Goal: Transaction & Acquisition: Obtain resource

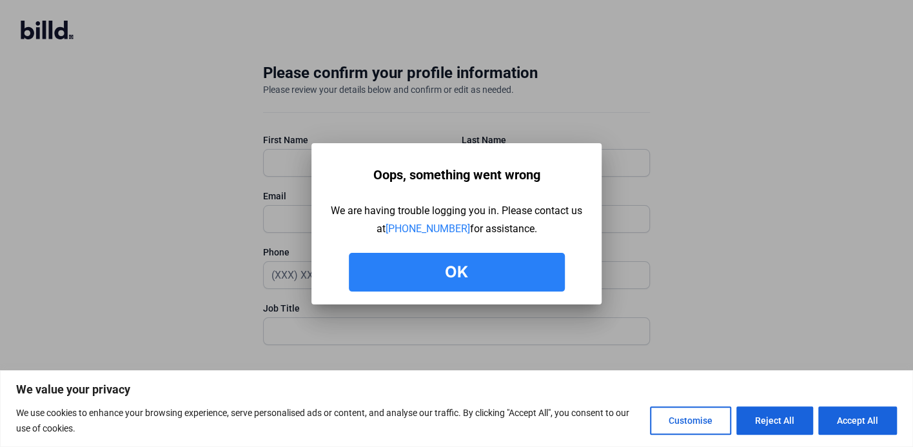
click at [495, 258] on button "Ok" at bounding box center [457, 272] width 216 height 39
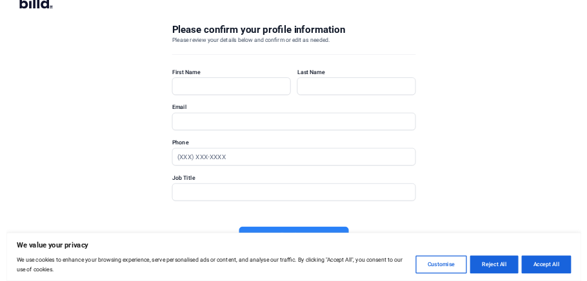
scroll to position [26, 0]
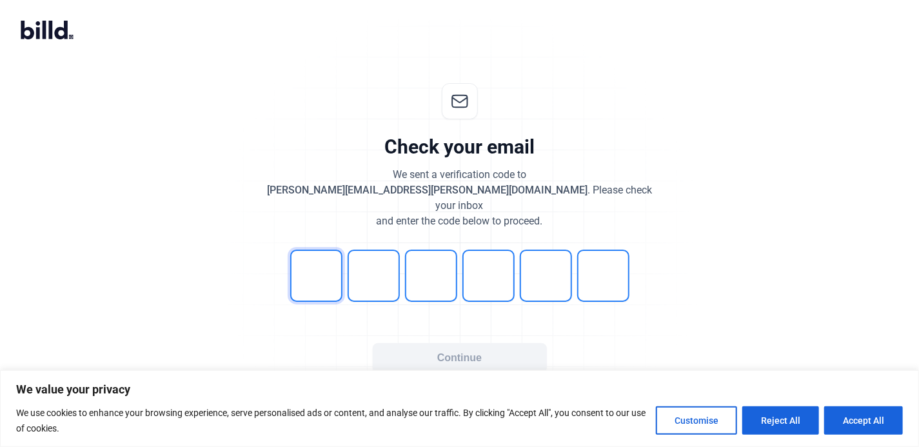
click at [328, 261] on input "tel" at bounding box center [316, 276] width 52 height 52
type input "2"
type input "5"
type input "8"
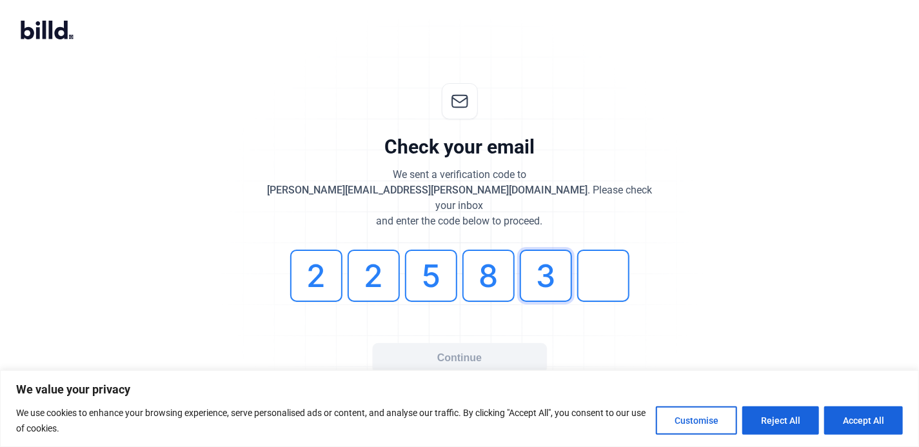
type input "3"
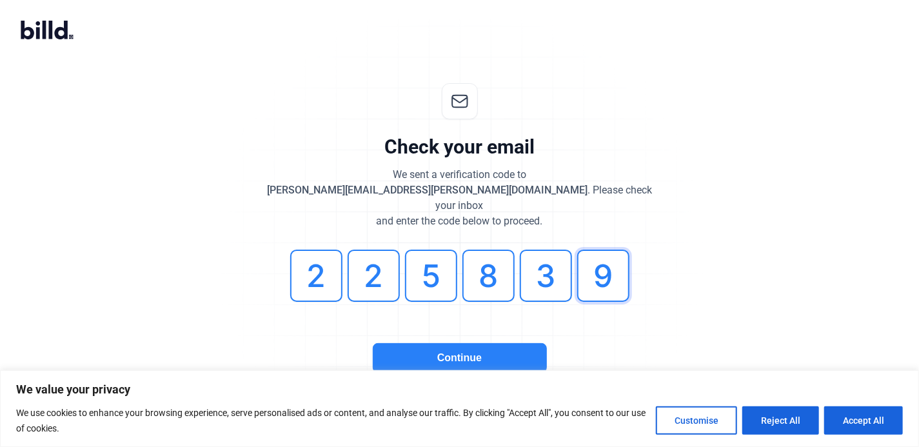
type input "9"
click at [394, 343] on button "Continue" at bounding box center [460, 358] width 174 height 30
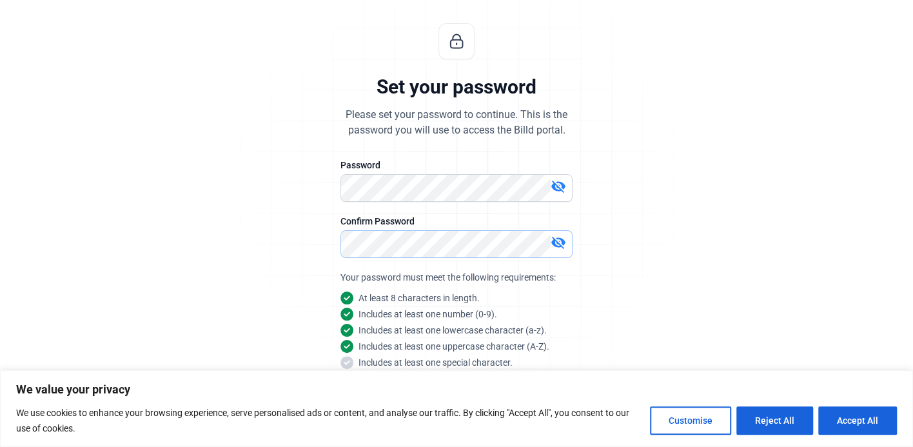
scroll to position [125, 0]
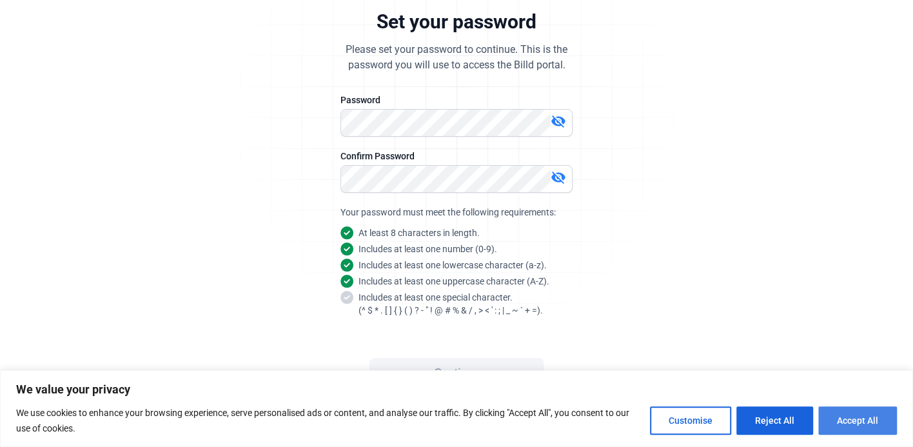
click at [868, 423] on button "Accept All" at bounding box center [857, 420] width 79 height 28
checkbox input "true"
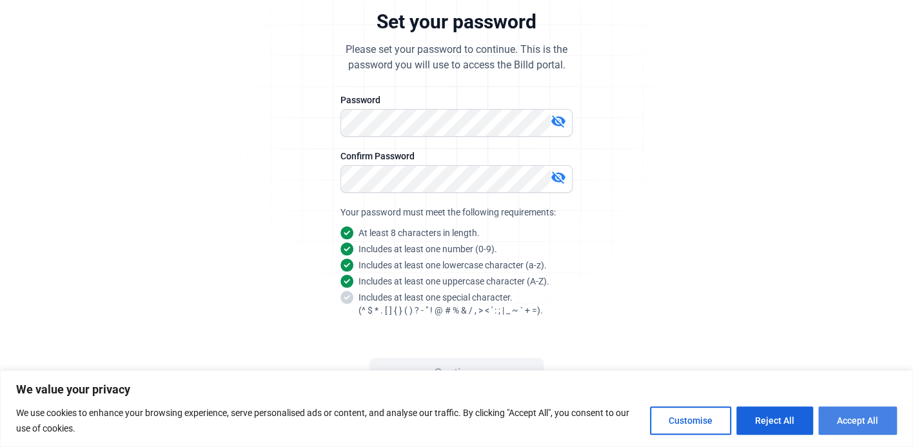
checkbox input "true"
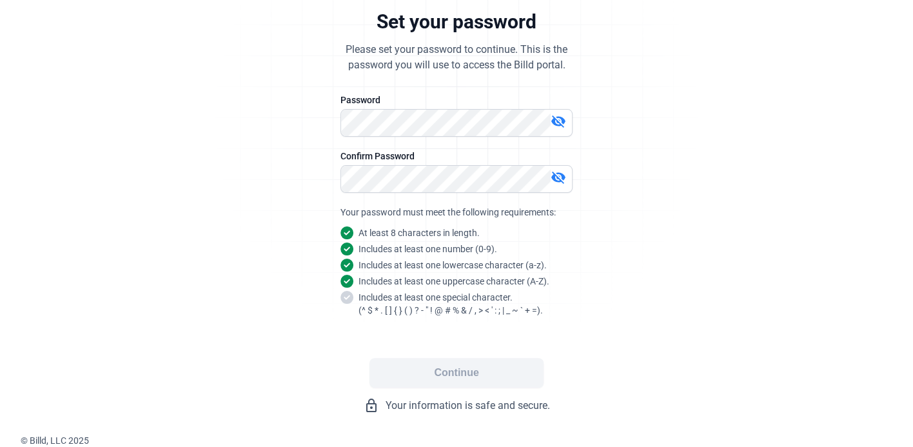
scroll to position [0, 0]
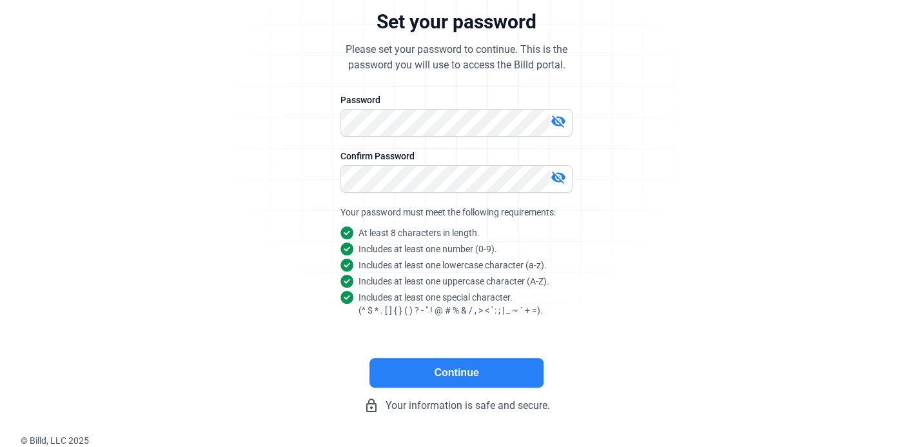
click at [492, 362] on button "Continue" at bounding box center [457, 373] width 174 height 30
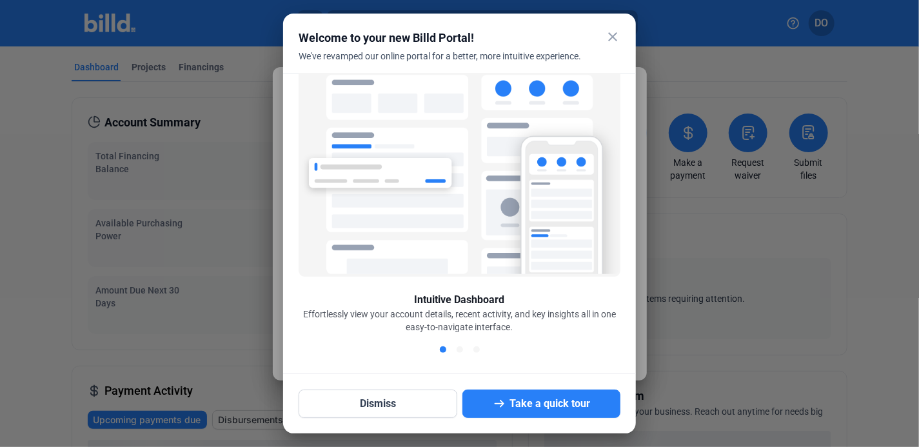
scroll to position [26, 0]
click at [611, 37] on mat-icon "close" at bounding box center [612, 36] width 15 height 15
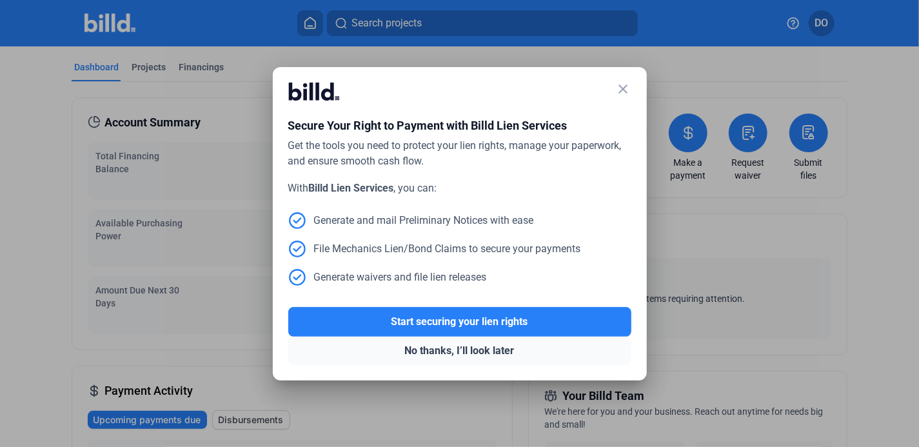
click at [442, 349] on button "No thanks, I’ll look later" at bounding box center [459, 351] width 343 height 28
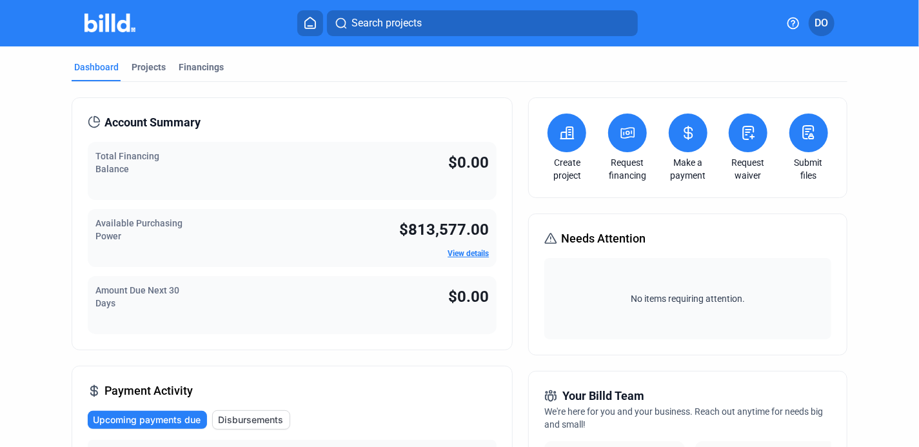
click at [463, 253] on link "View details" at bounding box center [468, 253] width 41 height 9
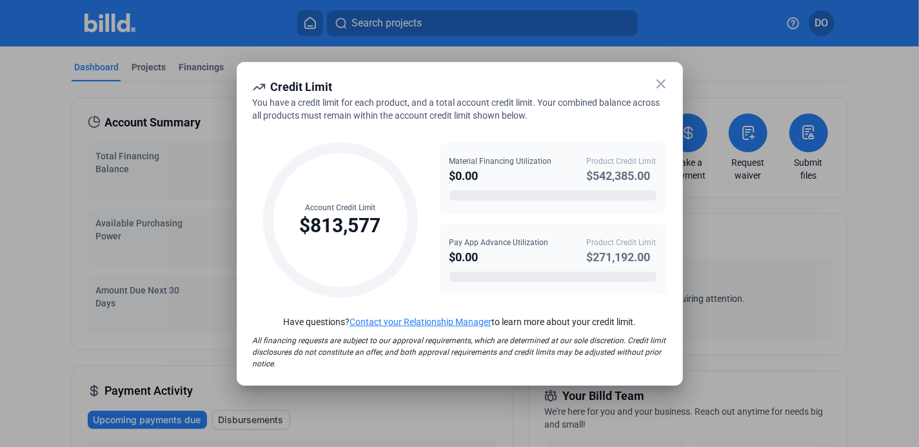
click at [653, 81] on icon at bounding box center [660, 83] width 15 height 15
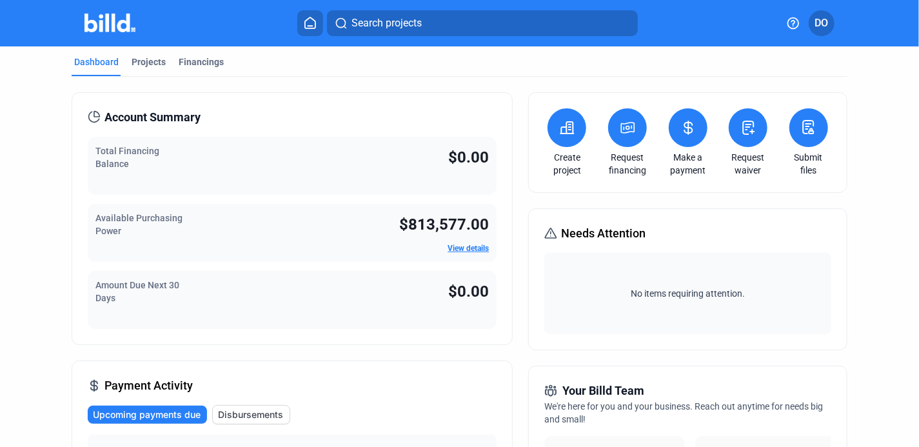
scroll to position [0, 0]
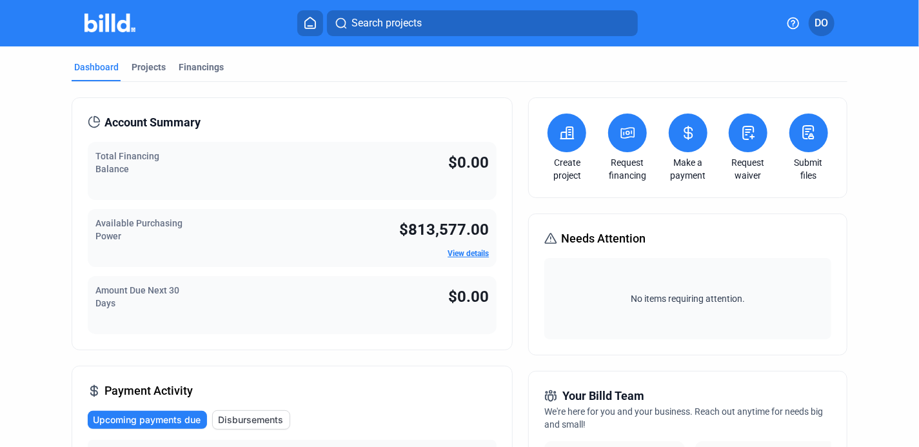
click at [559, 137] on icon at bounding box center [567, 132] width 16 height 15
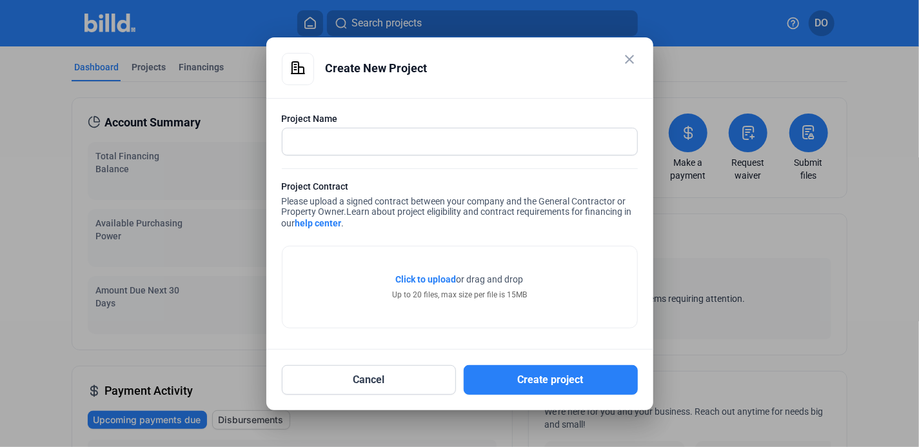
click at [628, 69] on div "Create New Project" at bounding box center [482, 68] width 312 height 31
click at [628, 56] on mat-icon "close" at bounding box center [629, 59] width 15 height 15
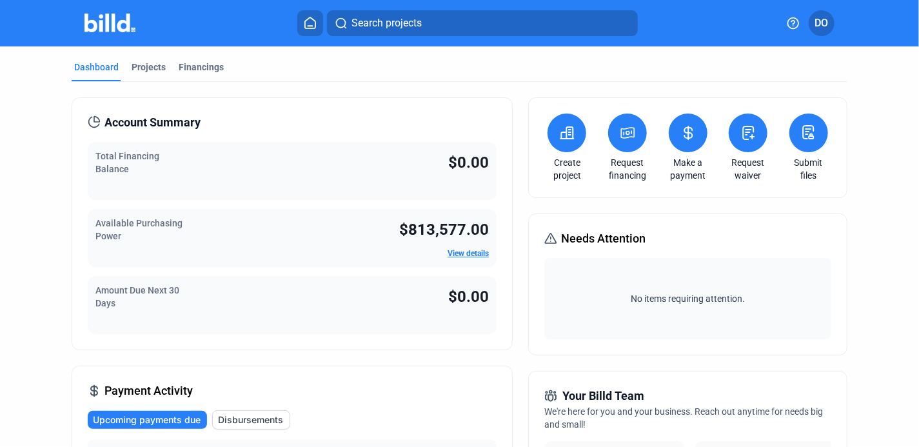
click at [631, 134] on icon at bounding box center [628, 132] width 16 height 15
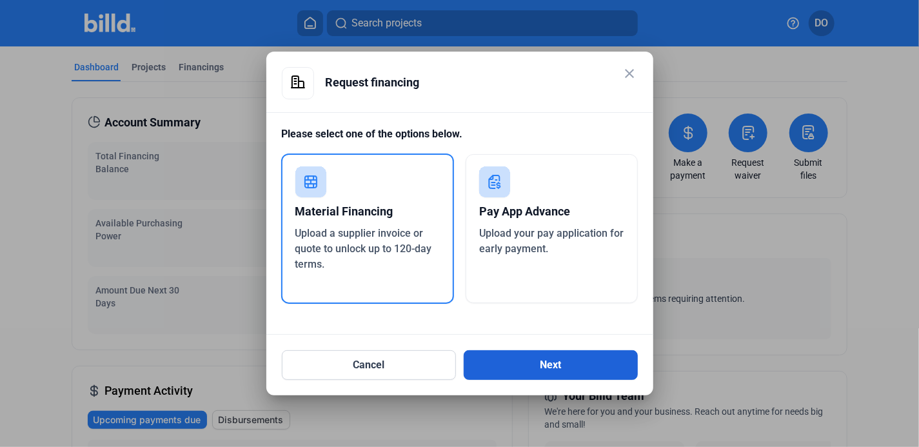
click at [531, 361] on button "Next" at bounding box center [551, 365] width 174 height 30
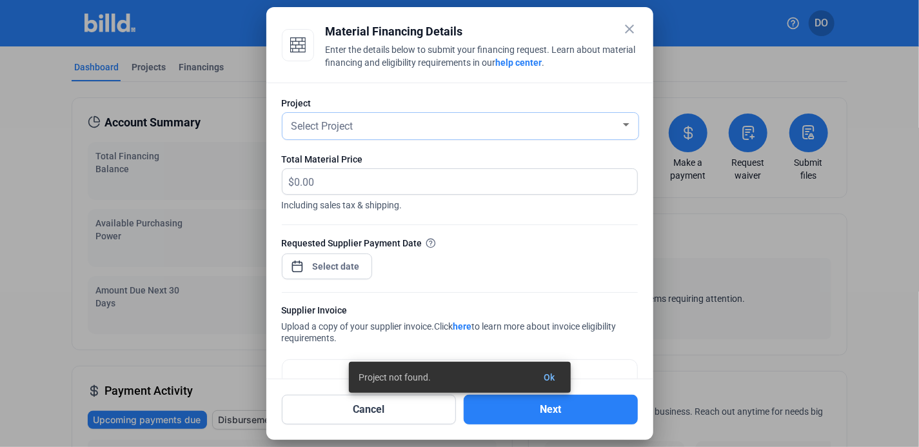
click at [426, 138] on div "Select Project" at bounding box center [460, 126] width 343 height 26
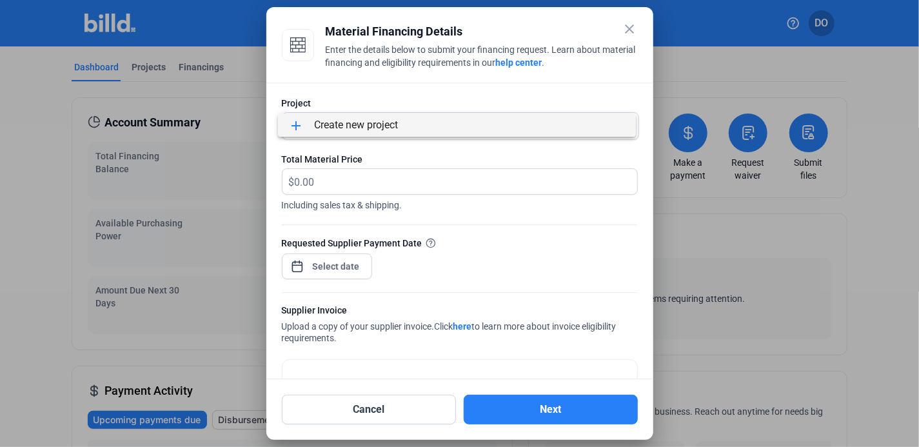
click at [393, 146] on div at bounding box center [459, 223] width 919 height 447
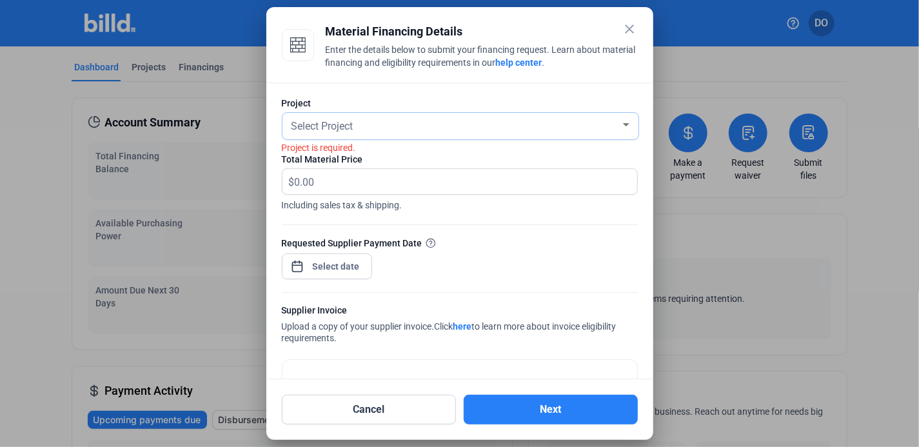
click at [364, 131] on div "Select Project" at bounding box center [455, 125] width 332 height 18
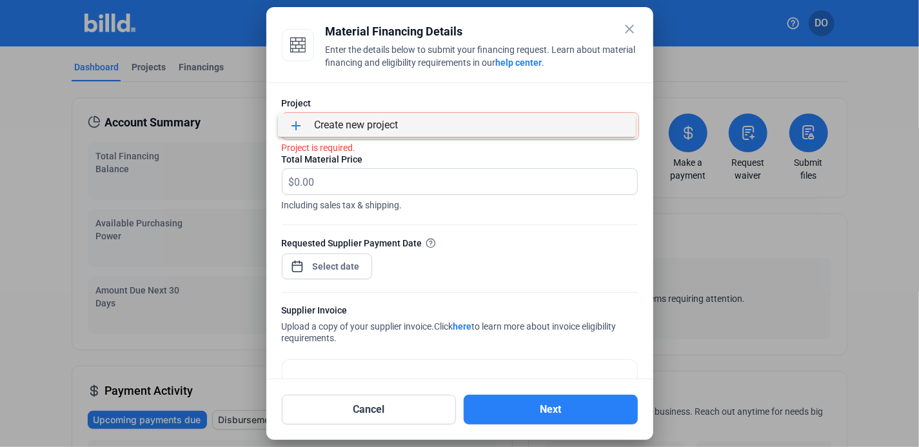
click at [363, 97] on div at bounding box center [459, 223] width 919 height 447
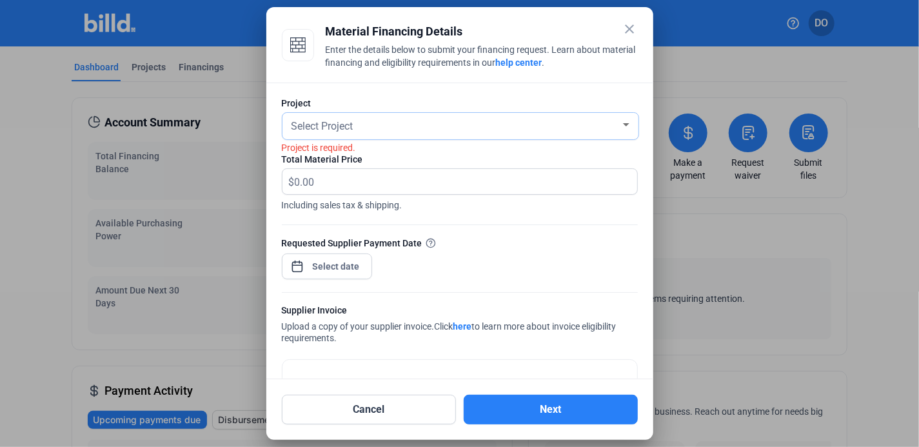
click at [375, 128] on div "Select Project" at bounding box center [455, 125] width 332 height 18
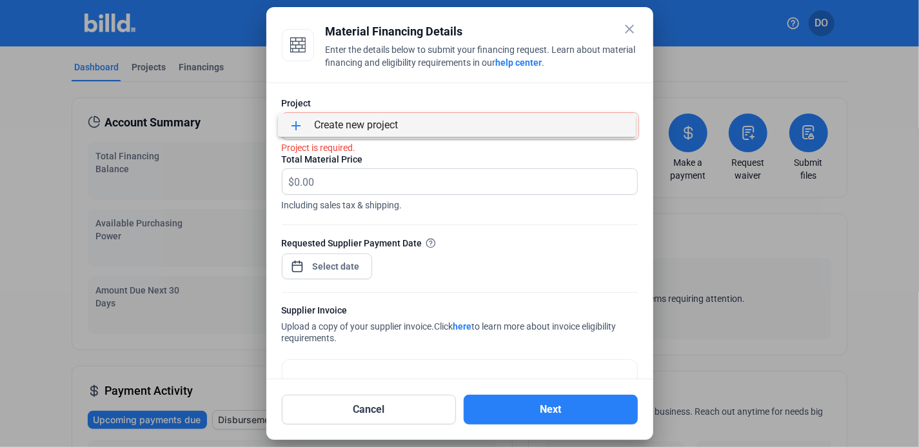
click at [390, 99] on div at bounding box center [459, 223] width 919 height 447
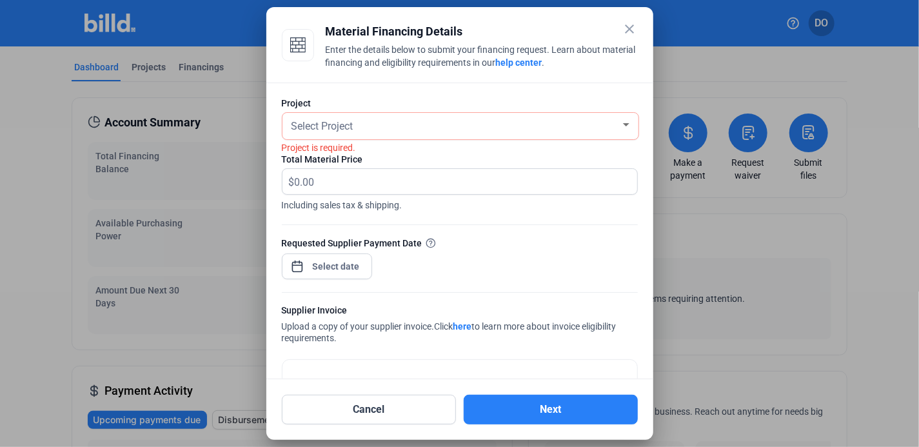
scroll to position [64, 0]
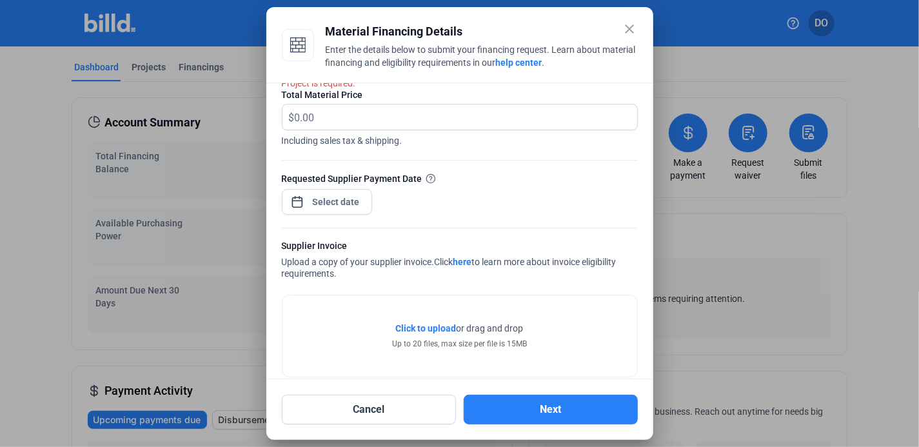
click at [625, 34] on mat-icon "close" at bounding box center [629, 28] width 15 height 15
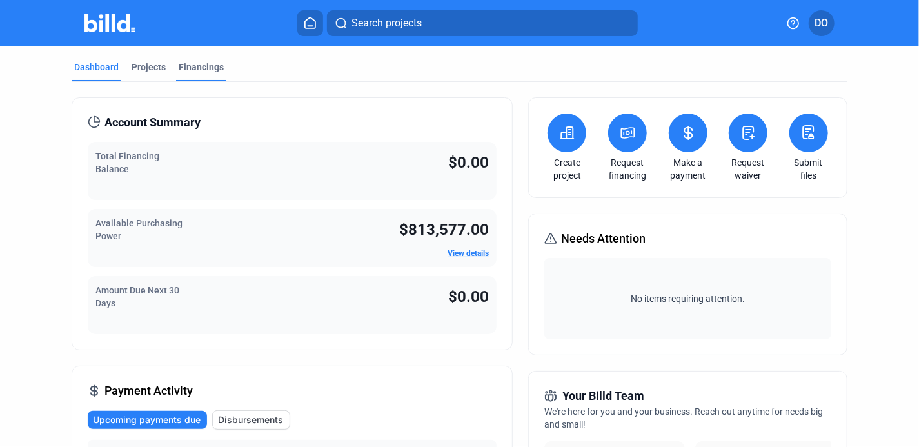
click at [217, 66] on div "Financings" at bounding box center [201, 67] width 45 height 13
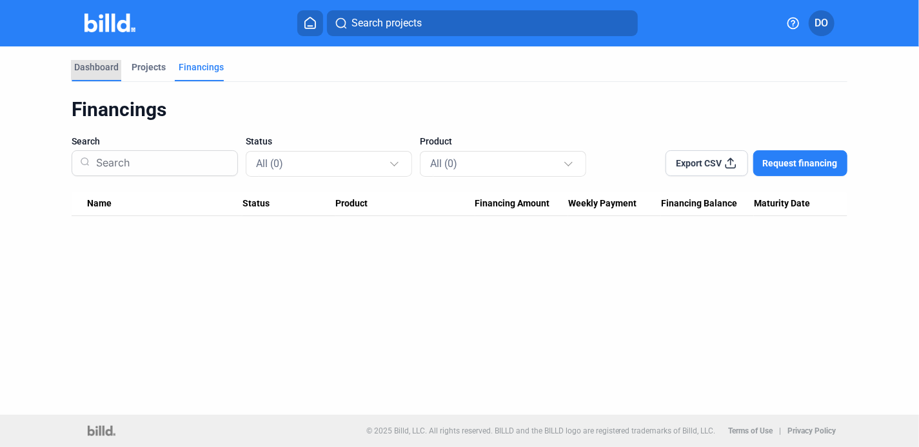
drag, startPoint x: 110, startPoint y: 60, endPoint x: 117, endPoint y: 64, distance: 7.9
click at [110, 61] on div "Dashboard" at bounding box center [96, 67] width 45 height 13
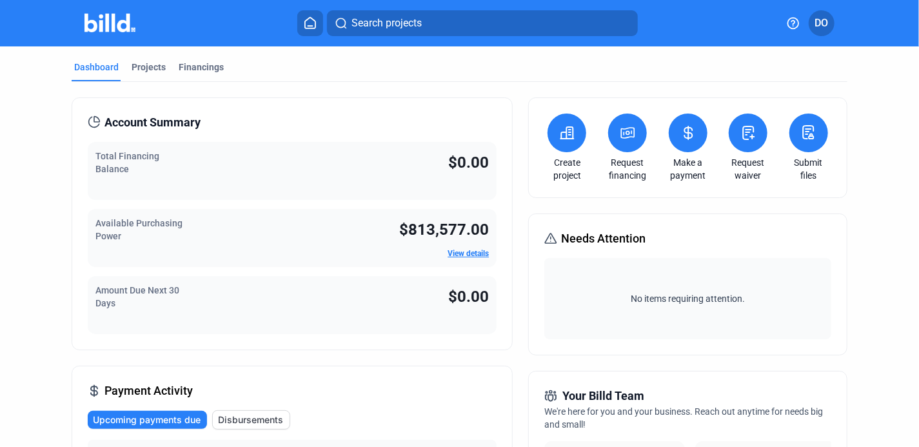
click at [475, 250] on link "View details" at bounding box center [468, 253] width 41 height 9
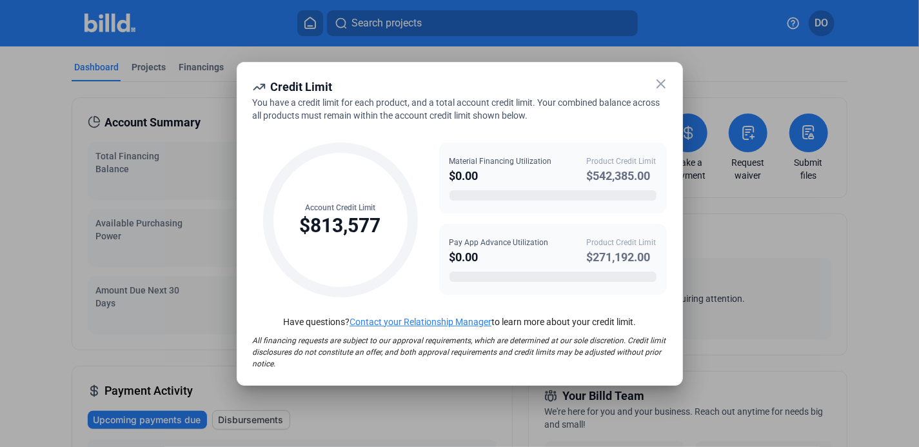
click at [658, 83] on icon at bounding box center [660, 83] width 15 height 15
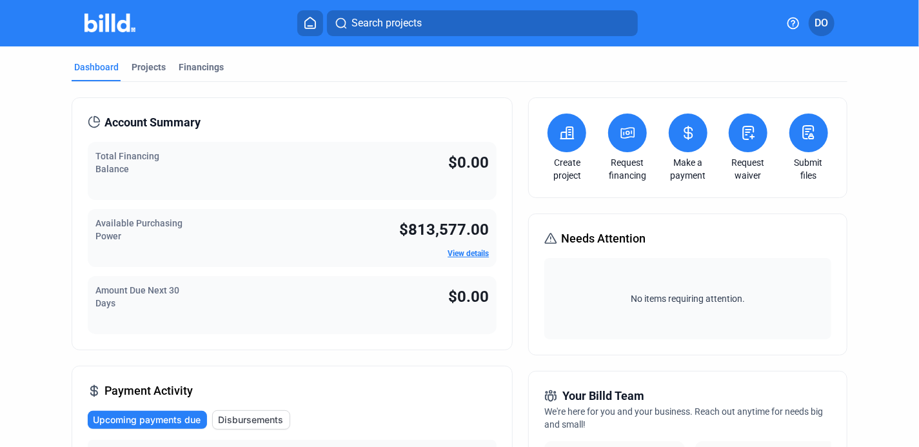
click at [305, 20] on icon at bounding box center [310, 22] width 10 height 11
click at [210, 64] on div "Financings" at bounding box center [201, 67] width 45 height 13
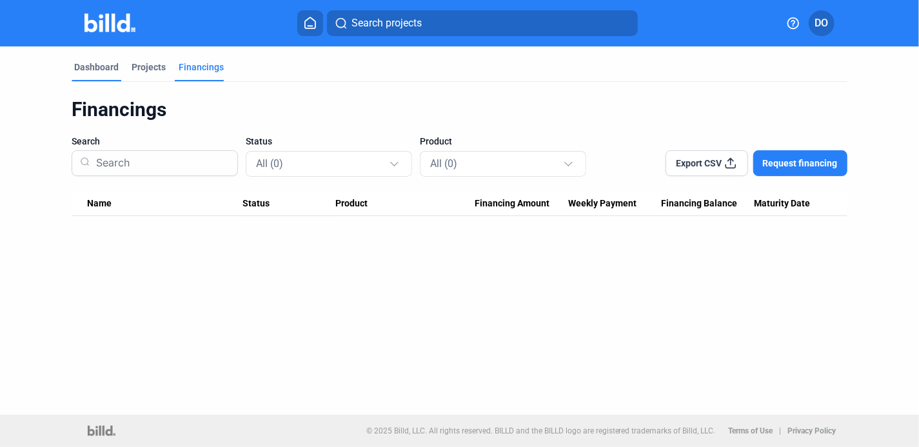
click at [113, 68] on div "Dashboard" at bounding box center [96, 67] width 45 height 13
